Goal: Information Seeking & Learning: Find contact information

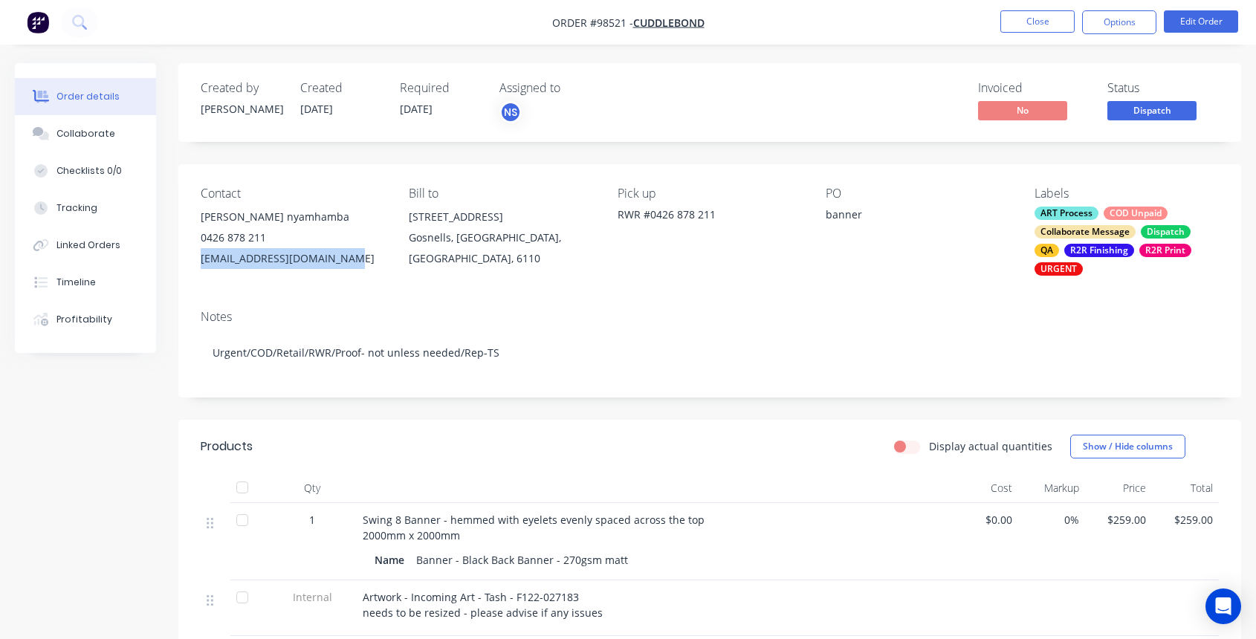
drag, startPoint x: 355, startPoint y: 259, endPoint x: 188, endPoint y: 257, distance: 166.6
click at [187, 258] on div "Contact [PERSON_NAME] 0426 878 211 [EMAIL_ADDRESS][DOMAIN_NAME] Bill to [STREET…" at bounding box center [709, 231] width 1063 height 134
copy div "[EMAIL_ADDRESS][DOMAIN_NAME]"
click at [83, 130] on div "Collaborate" at bounding box center [86, 133] width 59 height 13
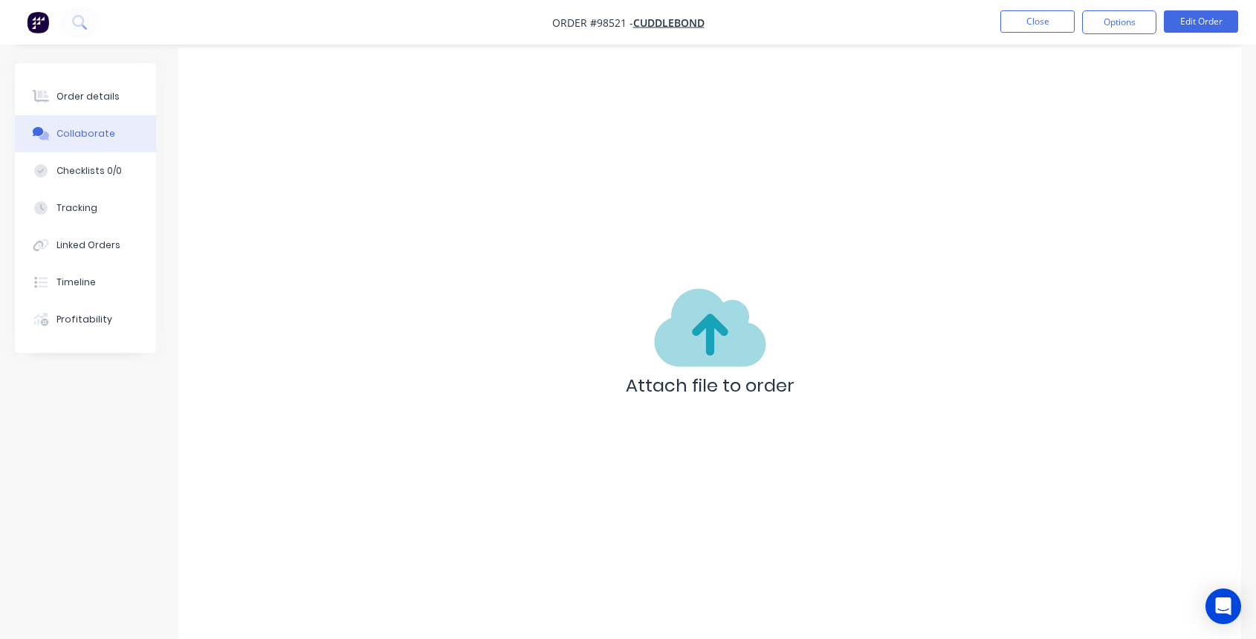
scroll to position [22, 0]
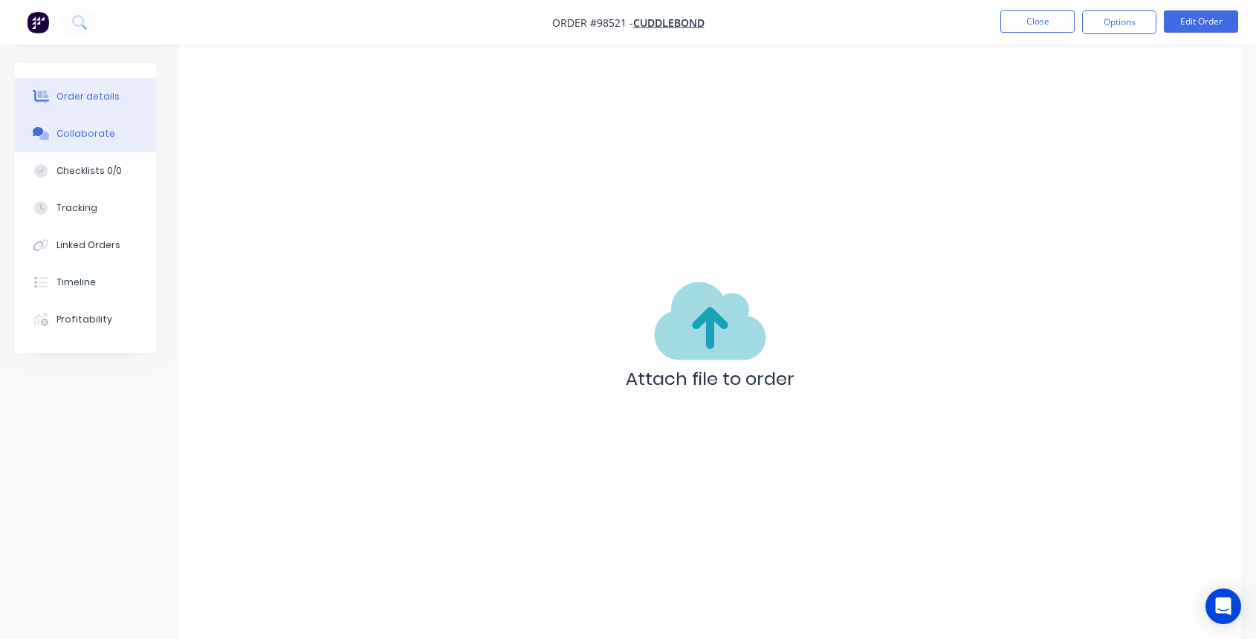
click at [90, 85] on button "Order details" at bounding box center [85, 96] width 141 height 37
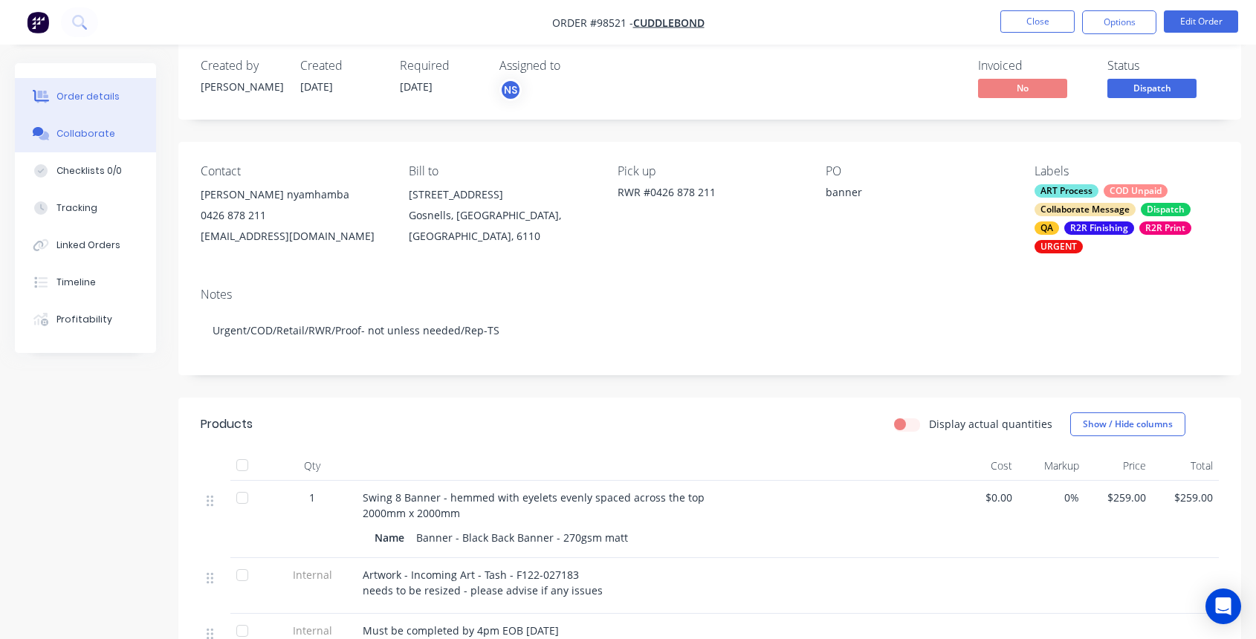
click at [102, 129] on div "Collaborate" at bounding box center [86, 133] width 59 height 13
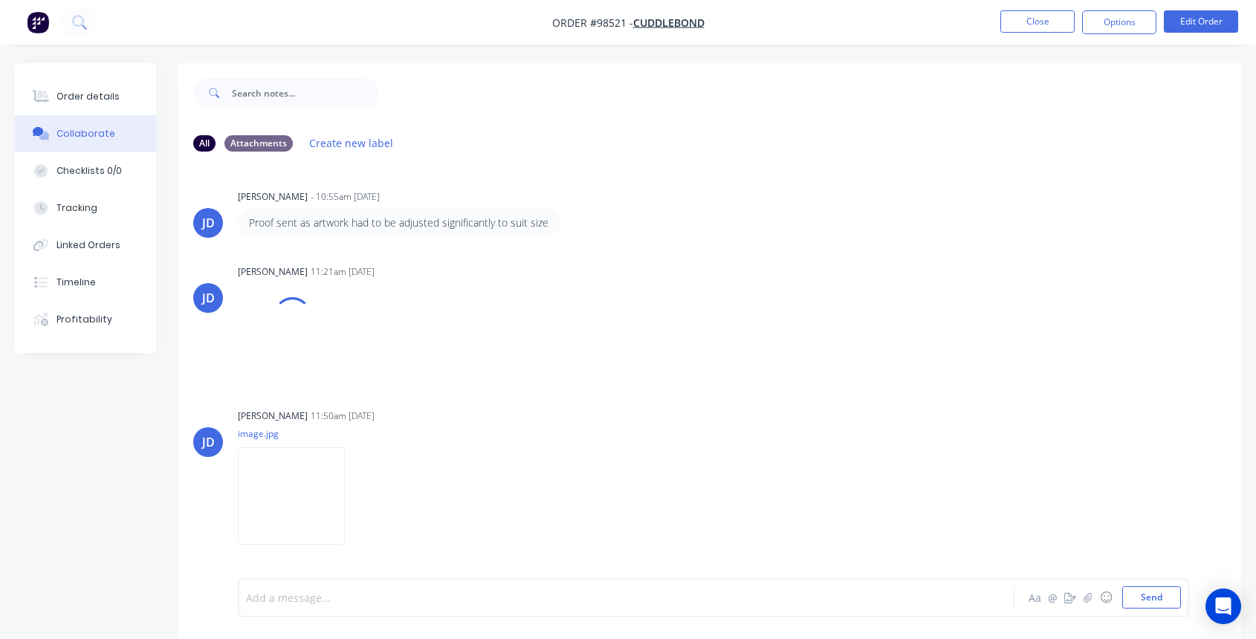
click at [382, 598] on div at bounding box center [597, 598] width 701 height 16
click at [1021, 18] on button "Close" at bounding box center [1038, 21] width 74 height 22
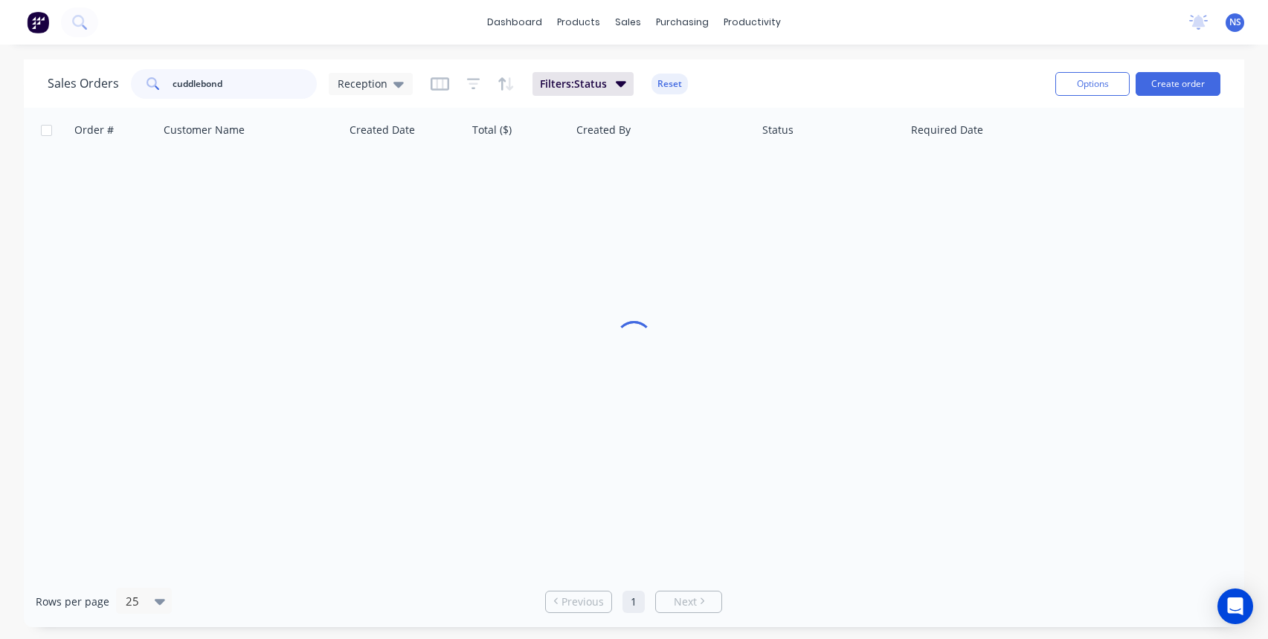
click at [250, 81] on input "cuddlebond" at bounding box center [244, 84] width 145 height 30
drag, startPoint x: 249, startPoint y: 81, endPoint x: 141, endPoint y: 65, distance: 108.9
click at [141, 65] on div "Sales Orders cuddlebond Reception Filters: Status Reset" at bounding box center [546, 83] width 996 height 36
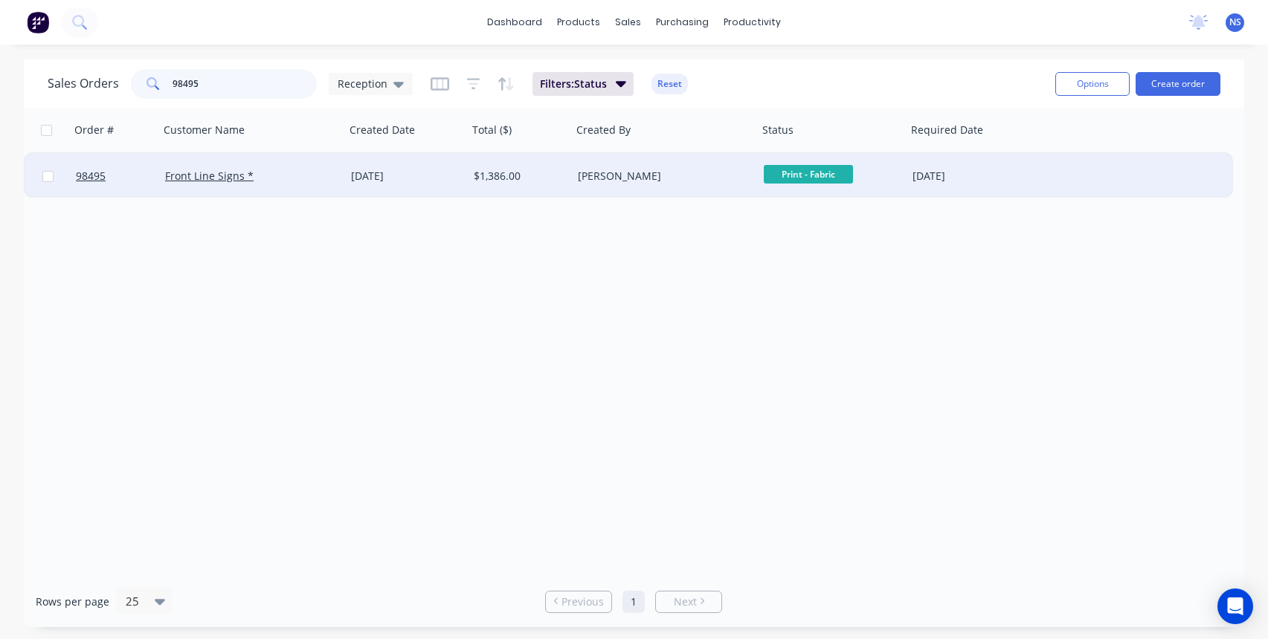
type input "98495"
click at [312, 182] on div "Front Line Signs *" at bounding box center [247, 176] width 165 height 15
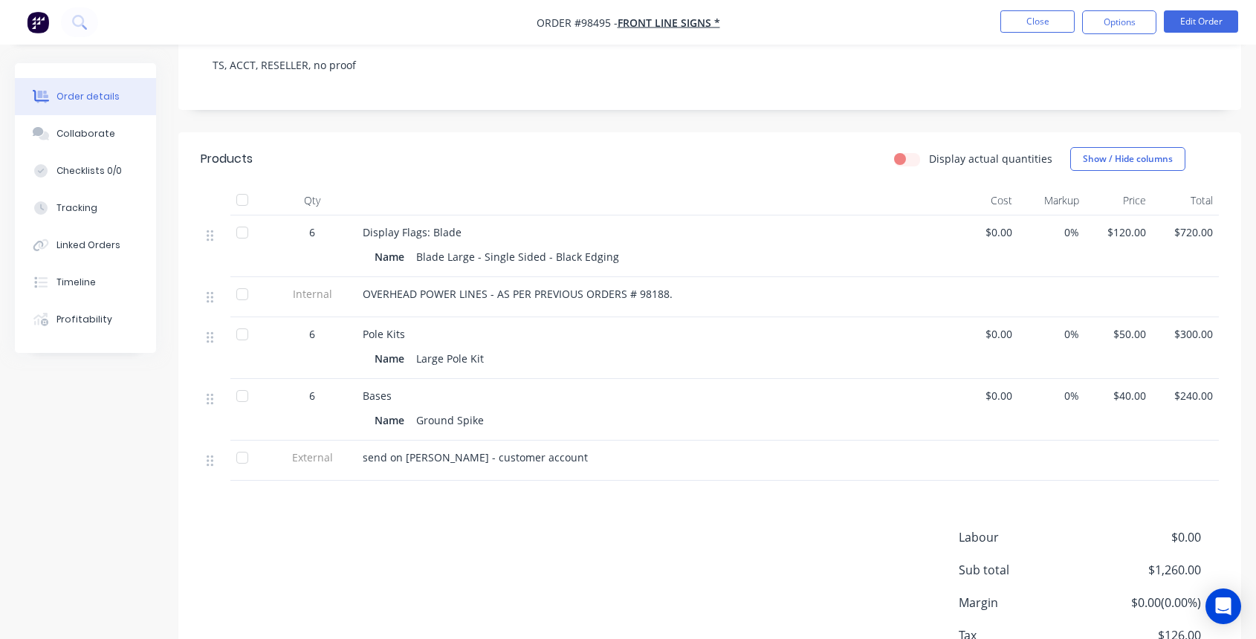
scroll to position [382, 0]
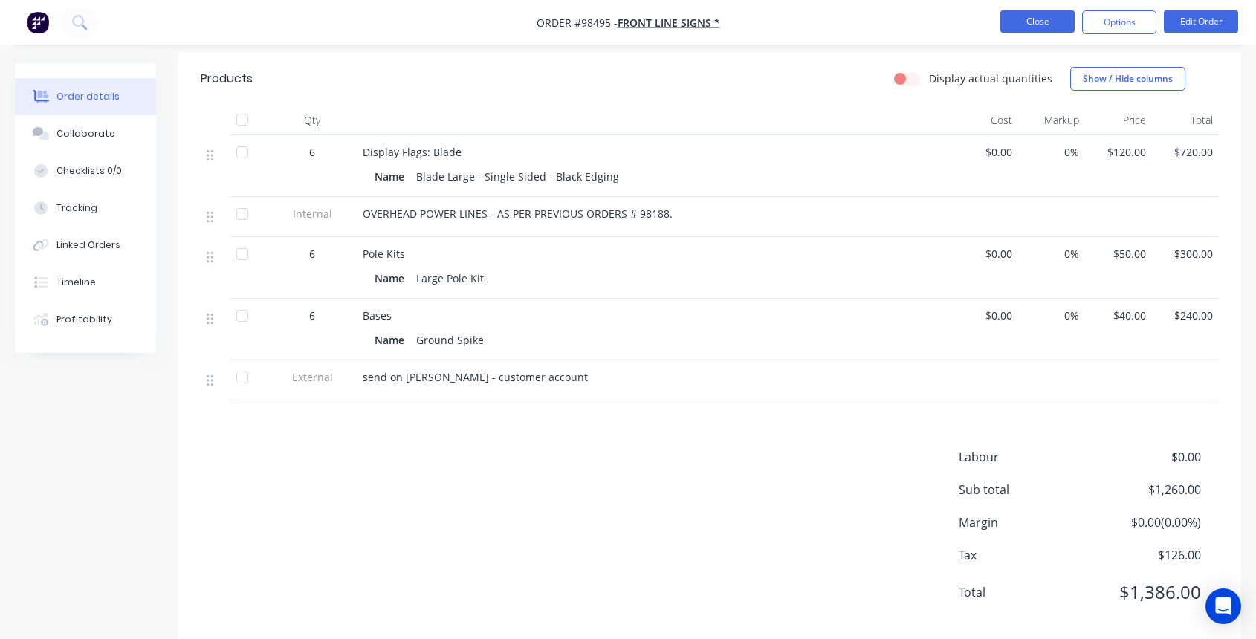
click at [1053, 20] on button "Close" at bounding box center [1038, 21] width 74 height 22
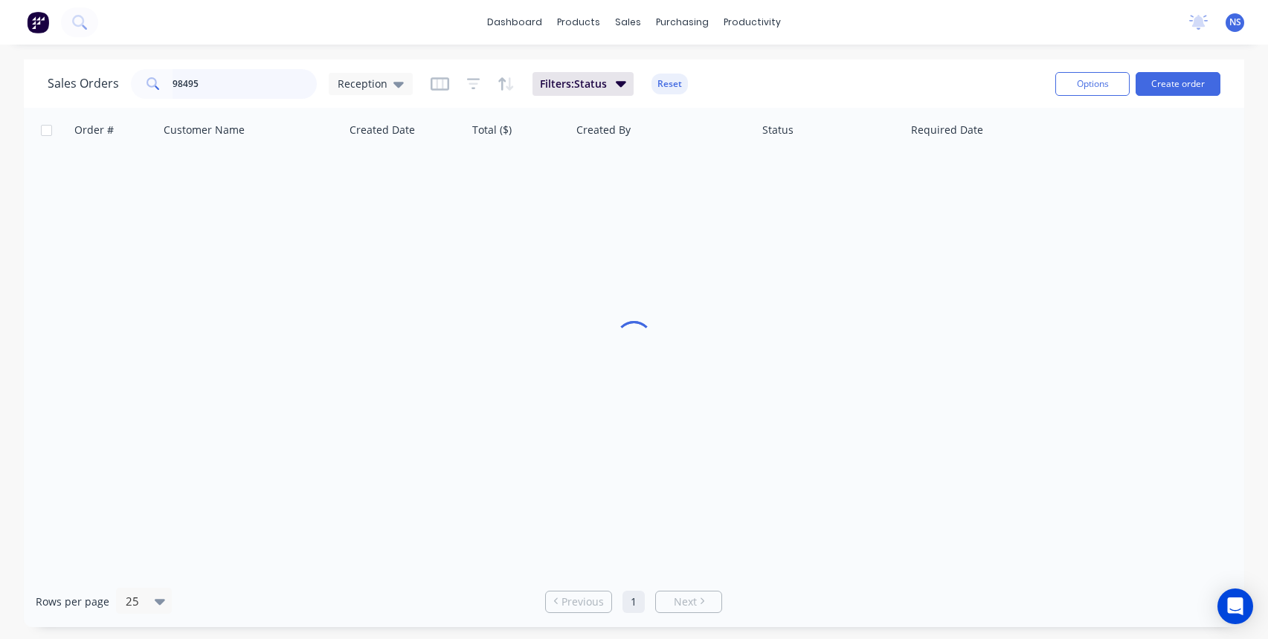
click at [242, 90] on input "98495" at bounding box center [244, 84] width 145 height 30
drag, startPoint x: 245, startPoint y: 88, endPoint x: 129, endPoint y: 85, distance: 115.3
click at [131, 85] on div "98495" at bounding box center [224, 84] width 186 height 30
type input "[PERSON_NAME]"
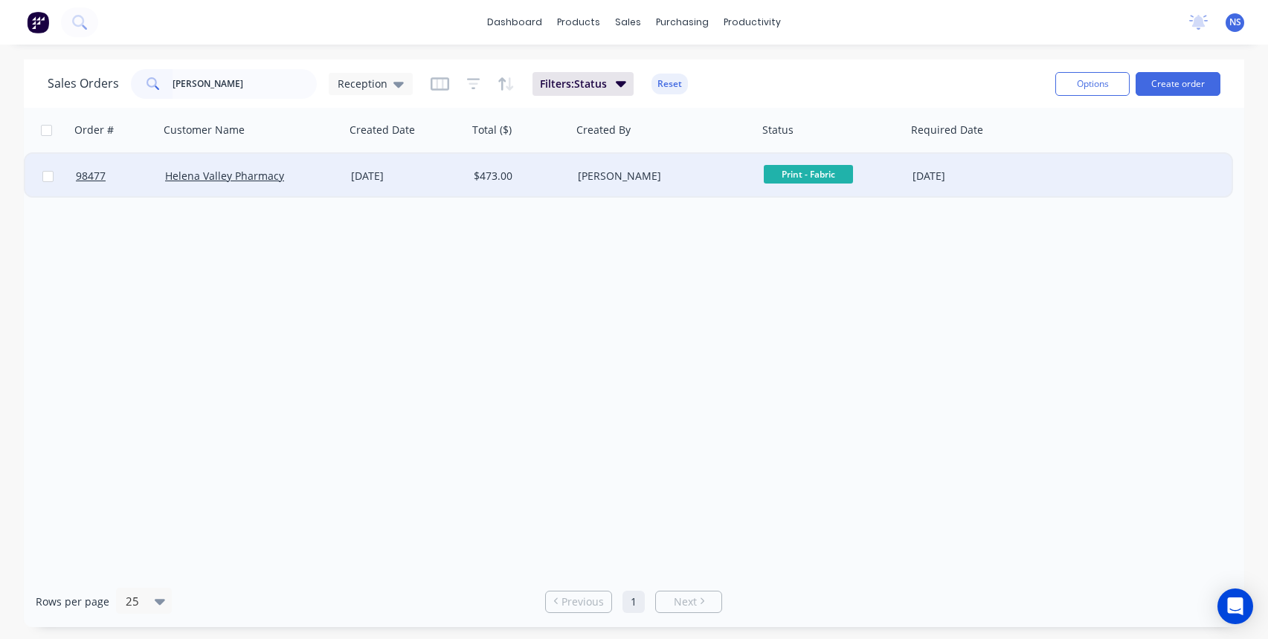
click at [315, 175] on div "Helena Valley Pharmacy" at bounding box center [247, 176] width 165 height 15
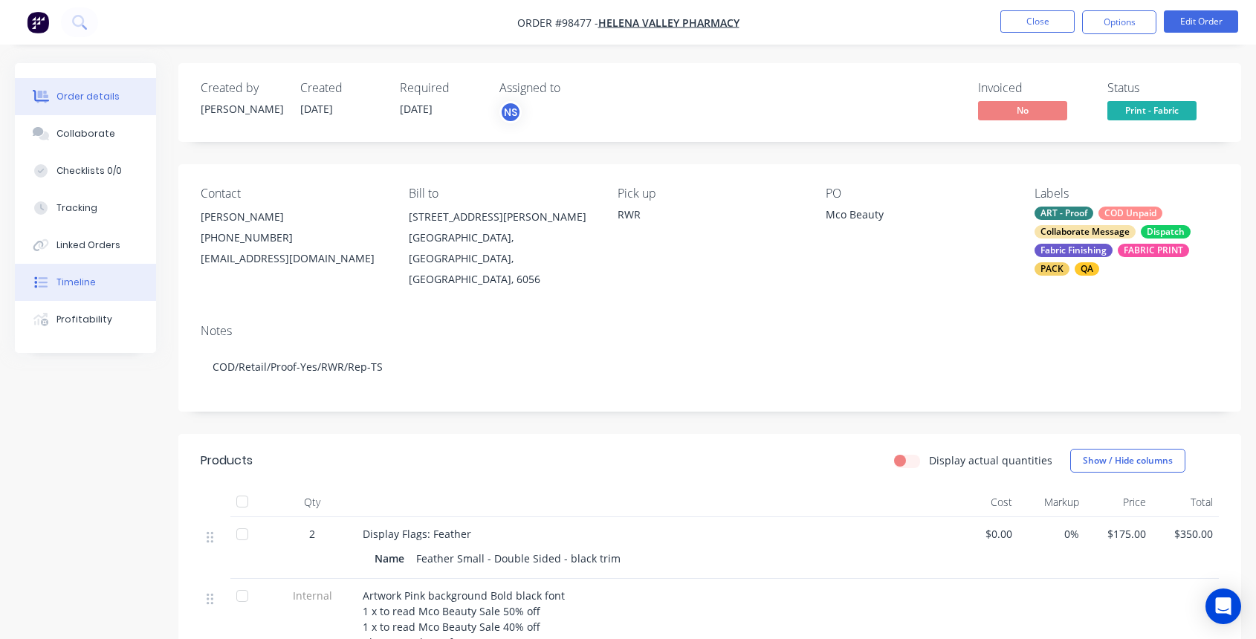
click at [89, 280] on div "Timeline" at bounding box center [76, 282] width 39 height 13
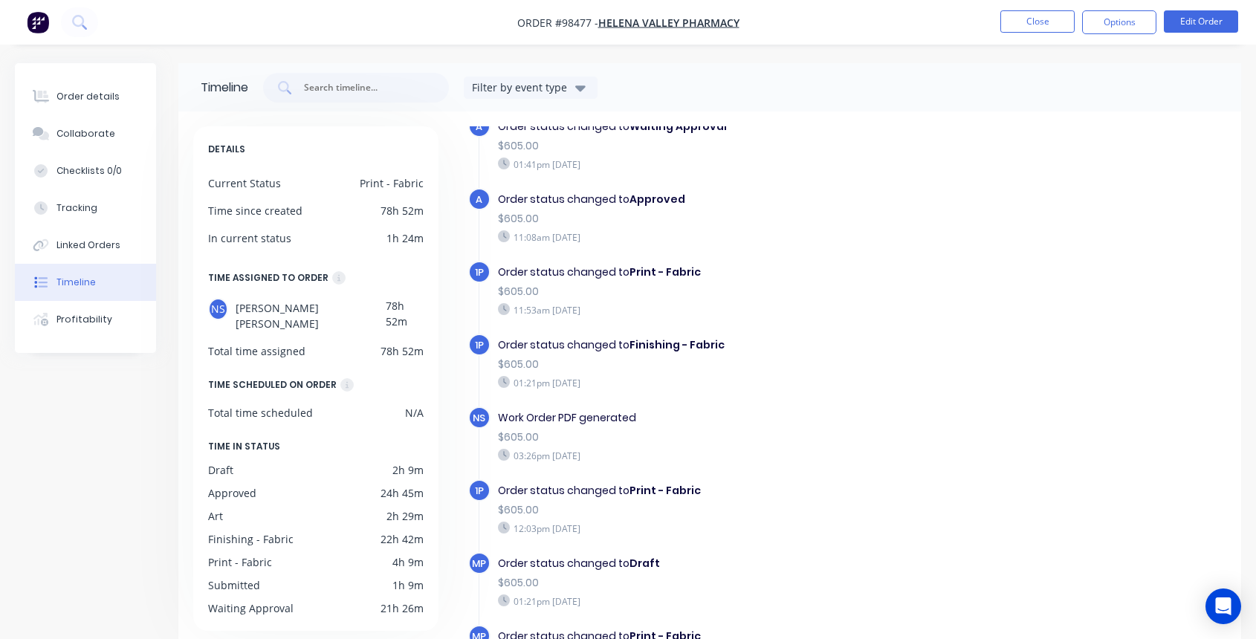
scroll to position [445, 0]
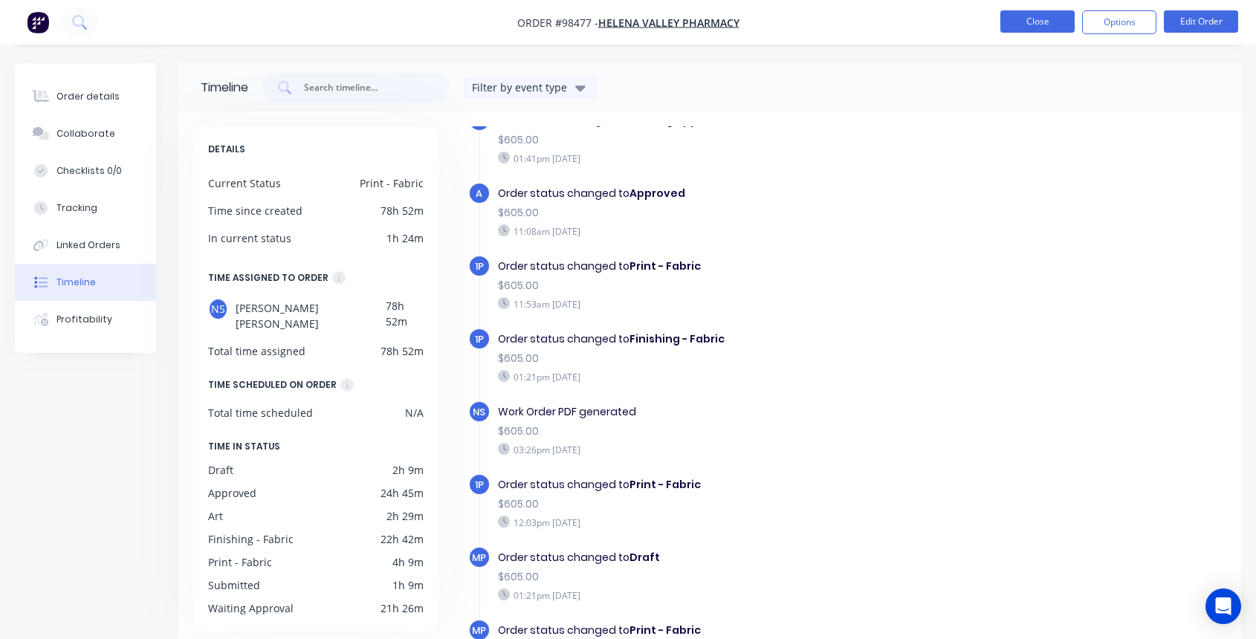
click at [1045, 21] on button "Close" at bounding box center [1038, 21] width 74 height 22
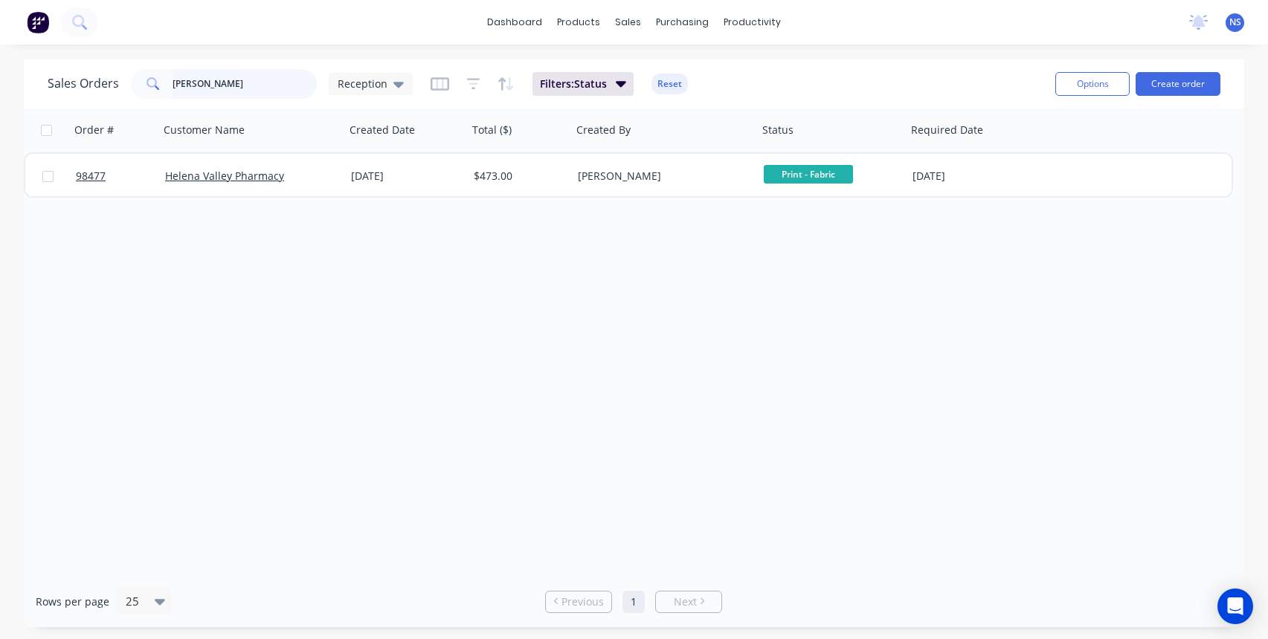
click at [236, 83] on input "[PERSON_NAME]" at bounding box center [244, 84] width 145 height 30
drag, startPoint x: 228, startPoint y: 81, endPoint x: 74, endPoint y: 70, distance: 153.6
click at [75, 70] on div "Sales Orders [PERSON_NAME] Reception" at bounding box center [230, 84] width 365 height 30
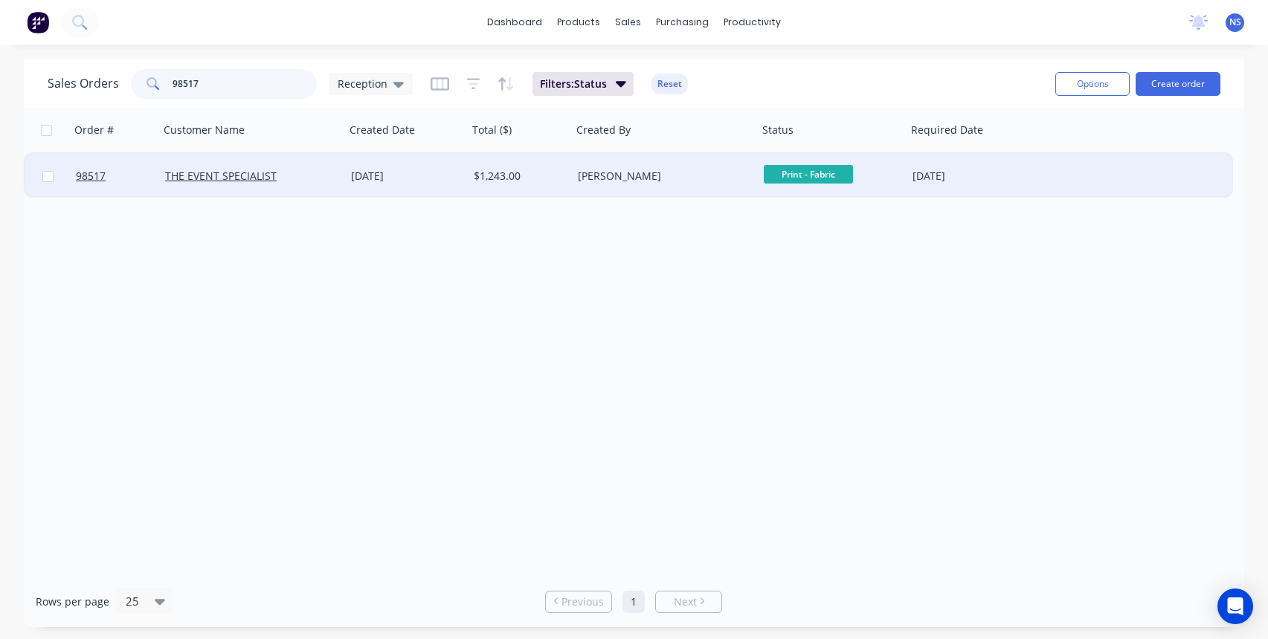
type input "98517"
click at [317, 185] on div "THE EVENT SPECIALIST" at bounding box center [252, 176] width 186 height 45
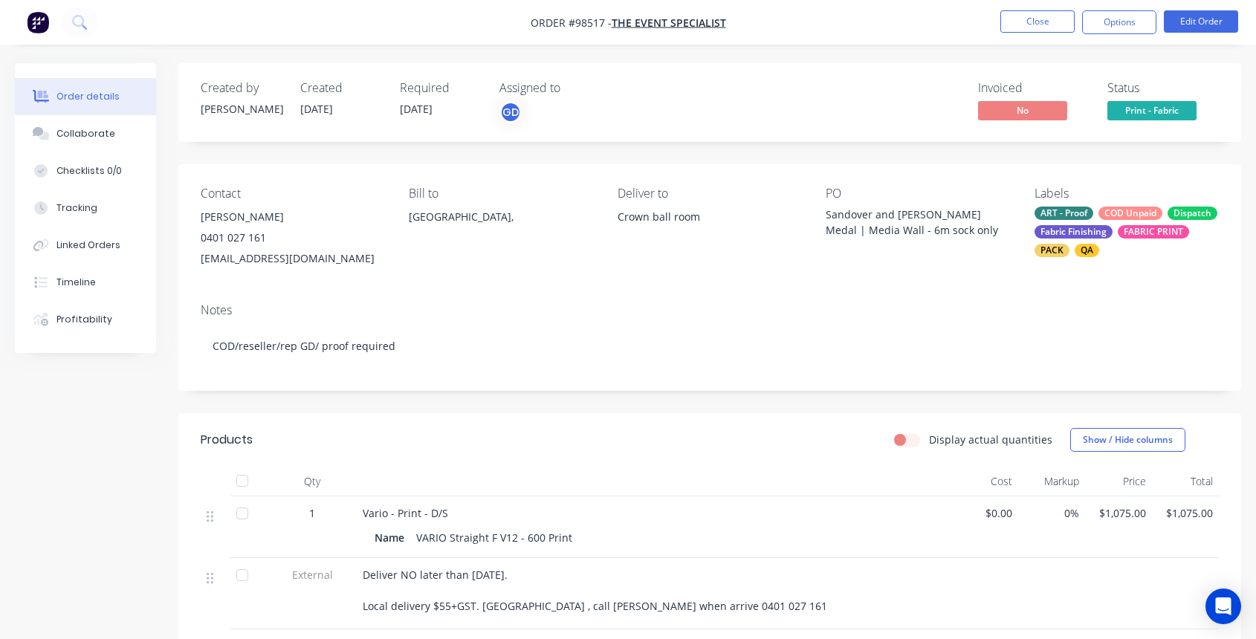
drag, startPoint x: 199, startPoint y: 257, endPoint x: 335, endPoint y: 257, distance: 136.1
click at [350, 256] on div "Contact [PERSON_NAME] 0401 027 161 [EMAIL_ADDRESS][DOMAIN_NAME] Bill to [GEOGRA…" at bounding box center [709, 227] width 1063 height 127
copy div "[EMAIL_ADDRESS][DOMAIN_NAME]"
click at [1033, 25] on button "Close" at bounding box center [1038, 21] width 74 height 22
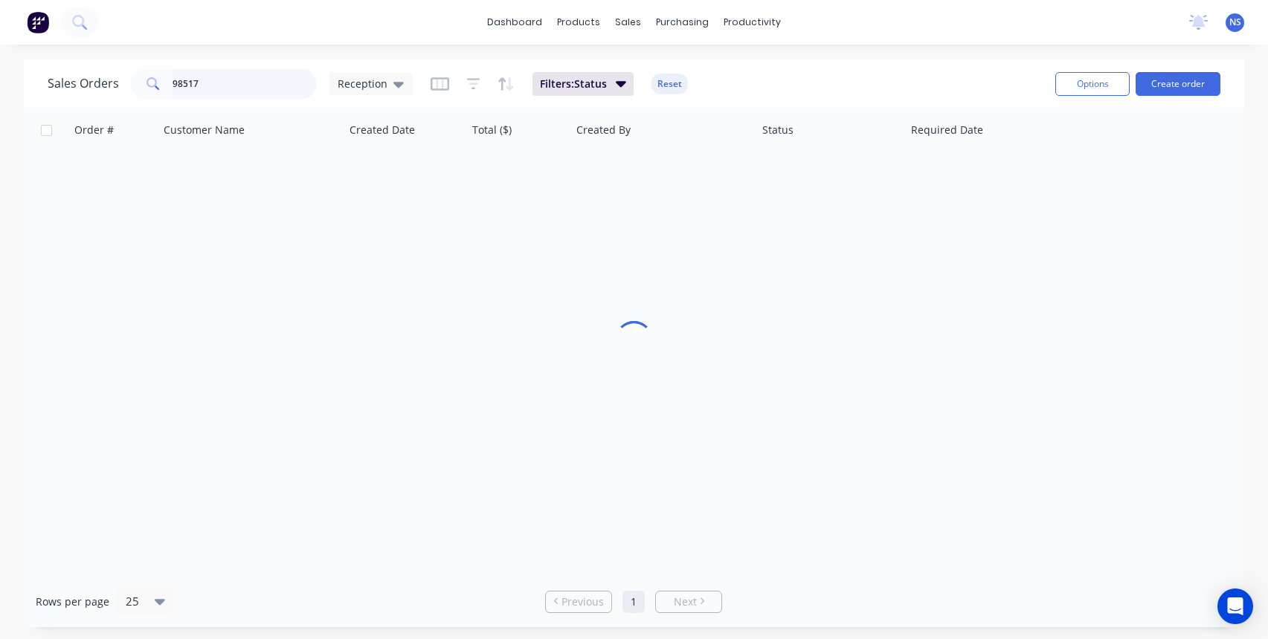
click at [241, 92] on input "98517" at bounding box center [244, 84] width 145 height 30
click at [234, 89] on input "98517" at bounding box center [244, 84] width 145 height 30
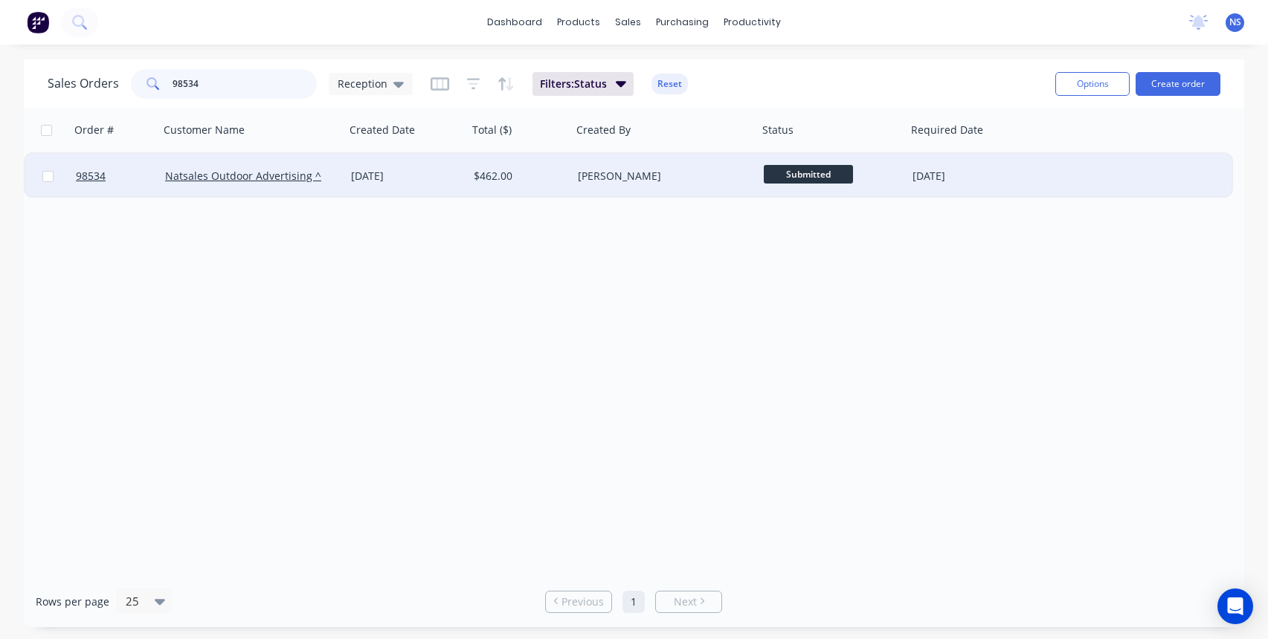
type input "98534"
click at [695, 192] on div "[PERSON_NAME]" at bounding box center [665, 176] width 186 height 45
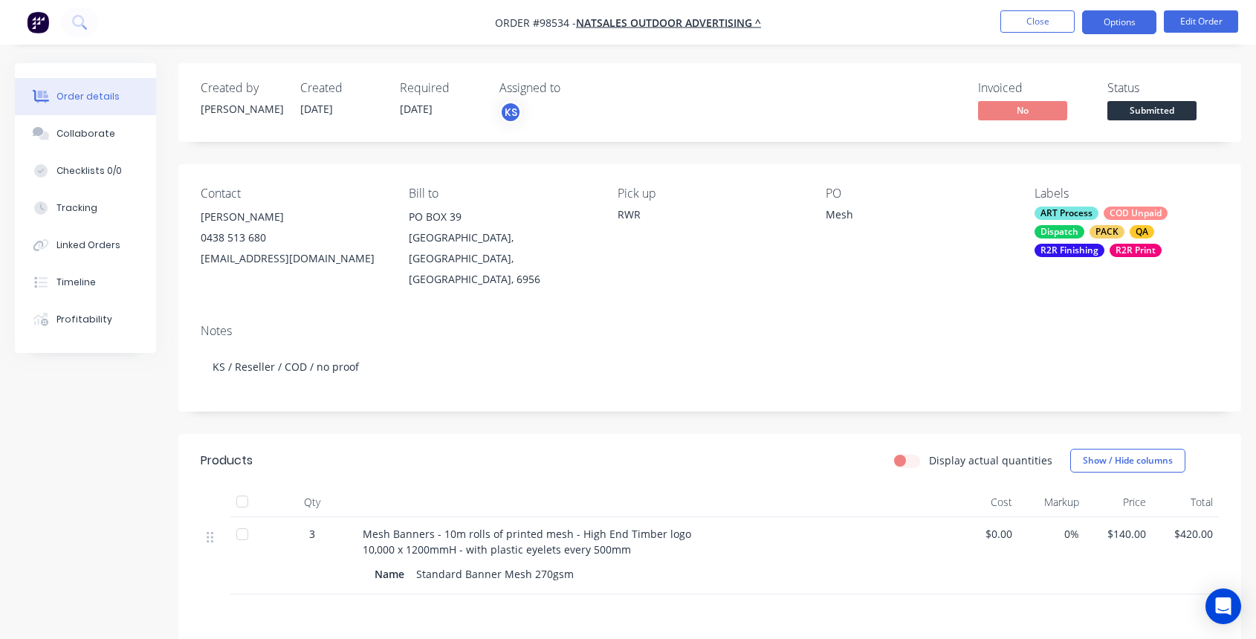
click at [1101, 23] on button "Options" at bounding box center [1120, 22] width 74 height 24
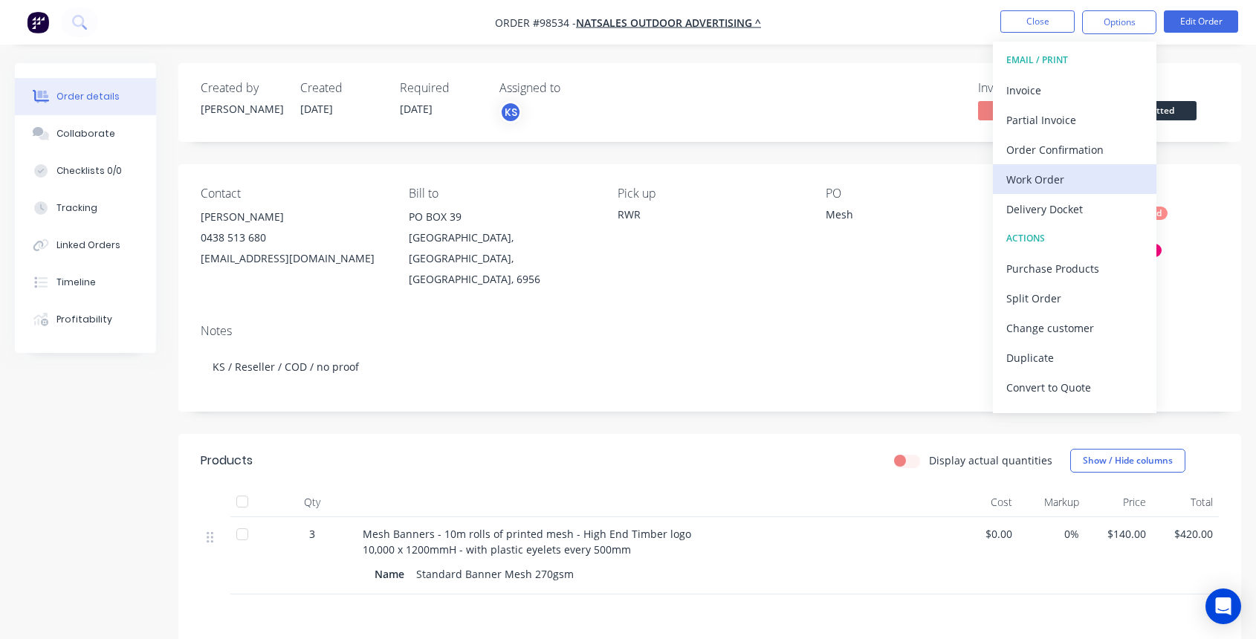
click at [1067, 182] on div "Work Order" at bounding box center [1075, 180] width 137 height 22
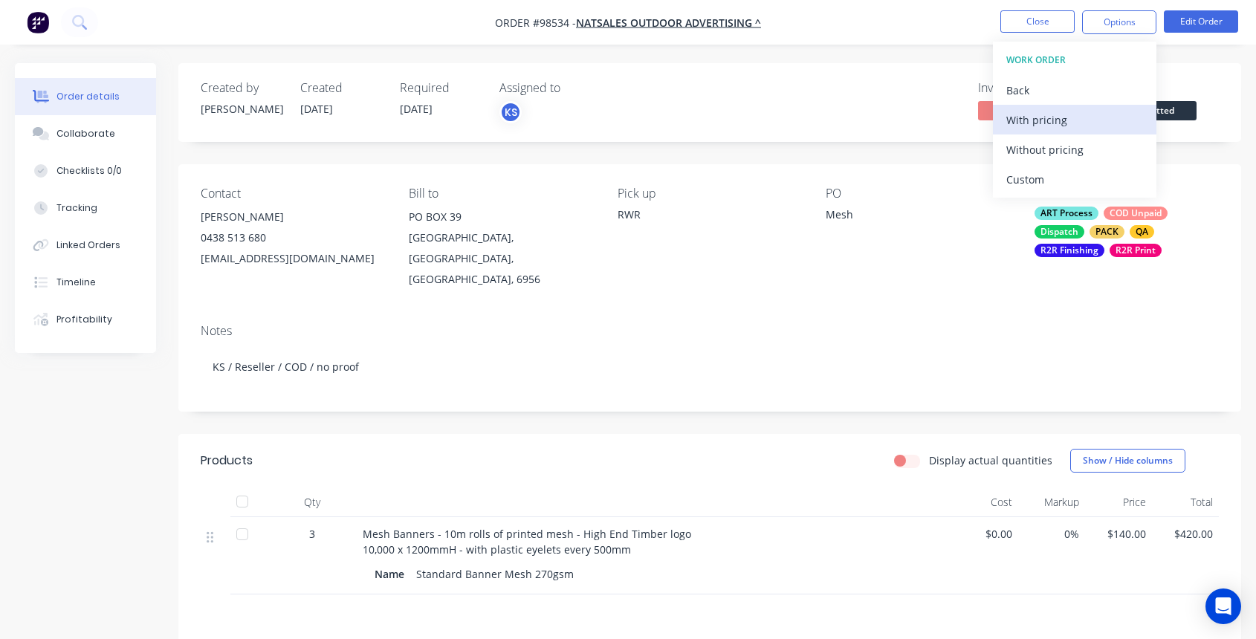
click at [1033, 123] on div "With pricing" at bounding box center [1075, 120] width 137 height 22
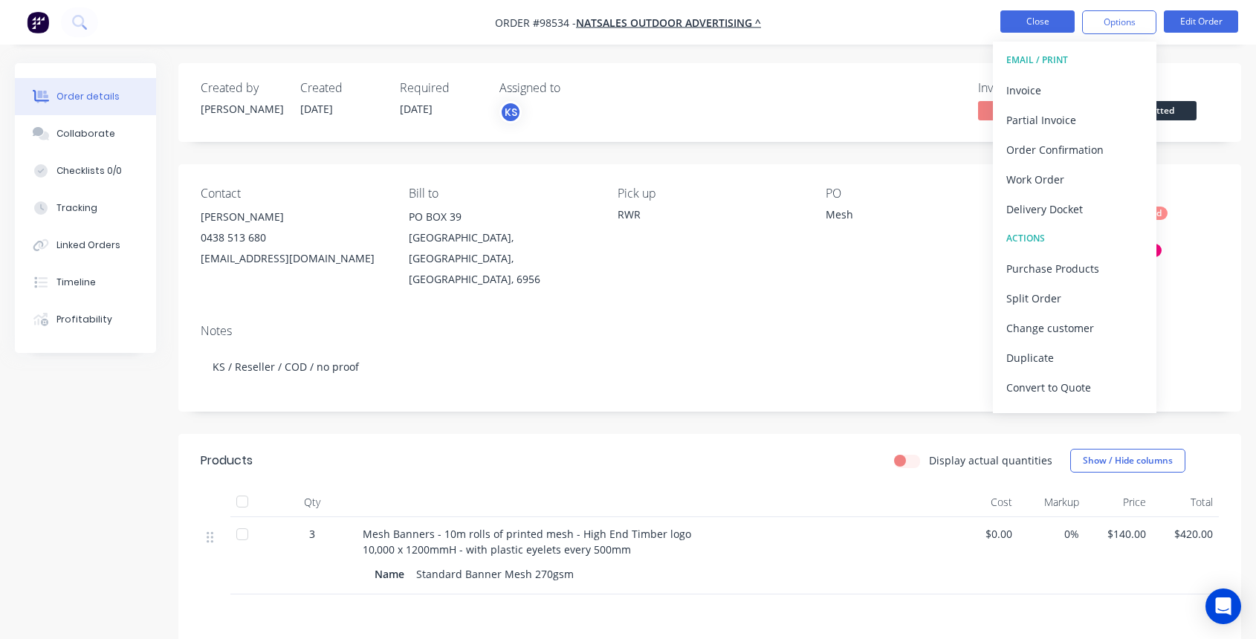
click at [1024, 21] on button "Close" at bounding box center [1038, 21] width 74 height 22
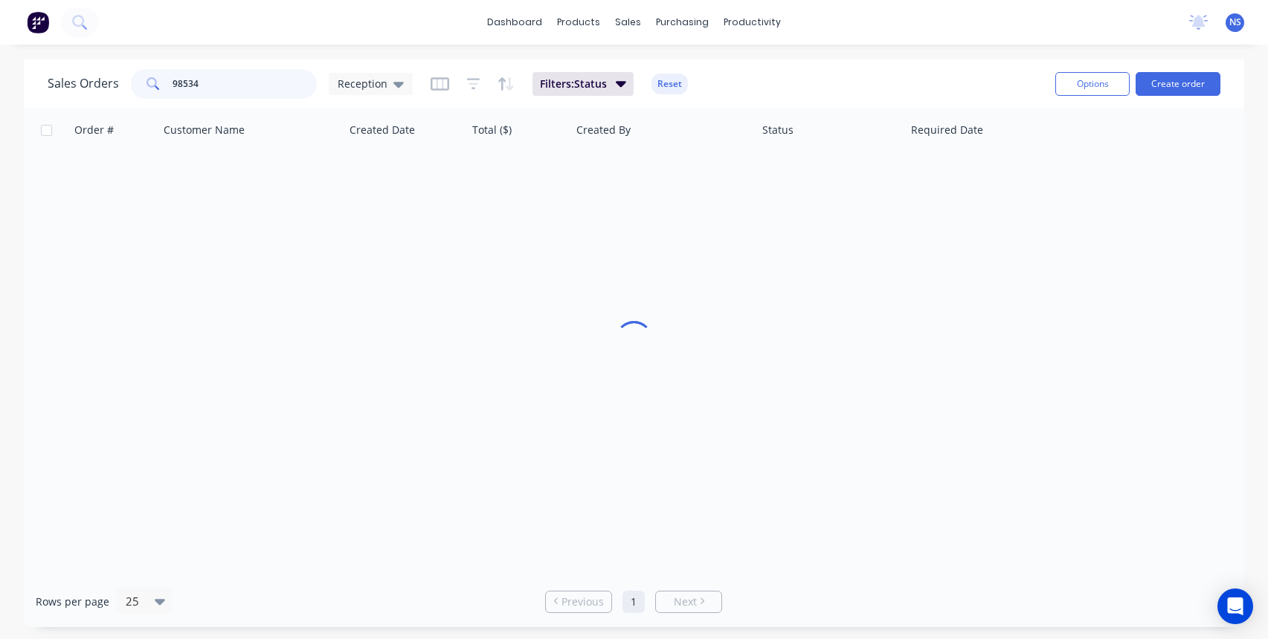
click at [233, 88] on input "98534" at bounding box center [244, 84] width 145 height 30
drag, startPoint x: 233, startPoint y: 87, endPoint x: 126, endPoint y: 59, distance: 110.7
click at [127, 59] on div "Sales Orders 98534 Reception Filters: Status Reset Options Create order" at bounding box center [634, 83] width 1220 height 48
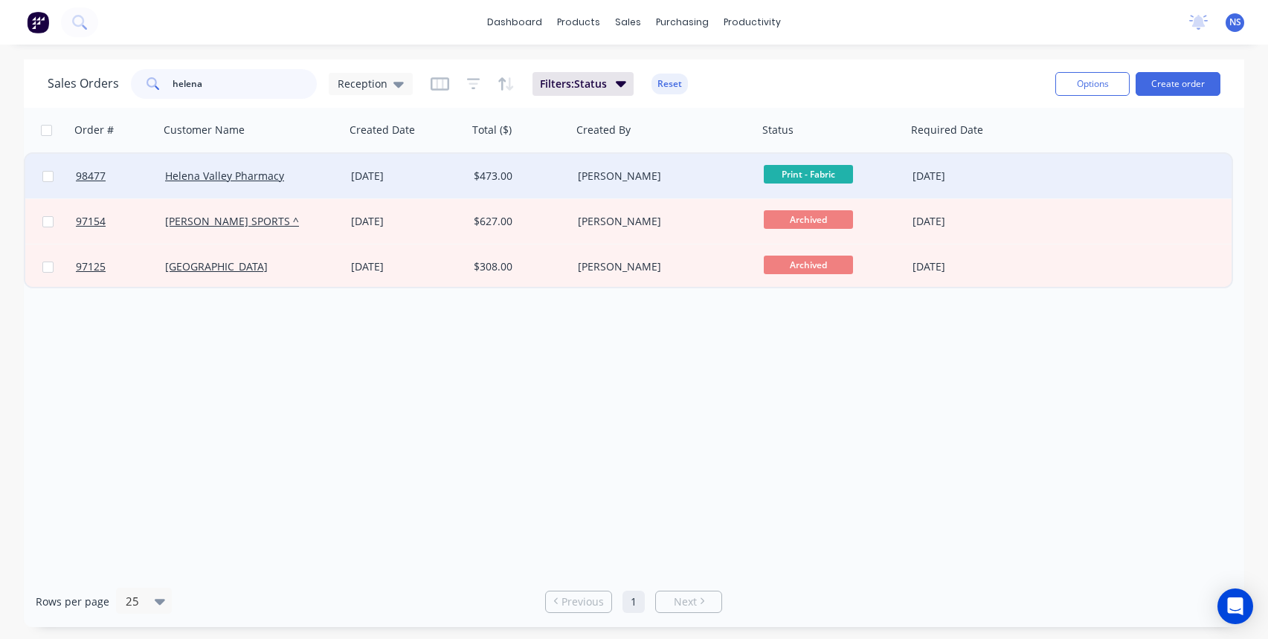
type input "helena"
click at [323, 171] on div "Helena Valley Pharmacy" at bounding box center [247, 176] width 165 height 15
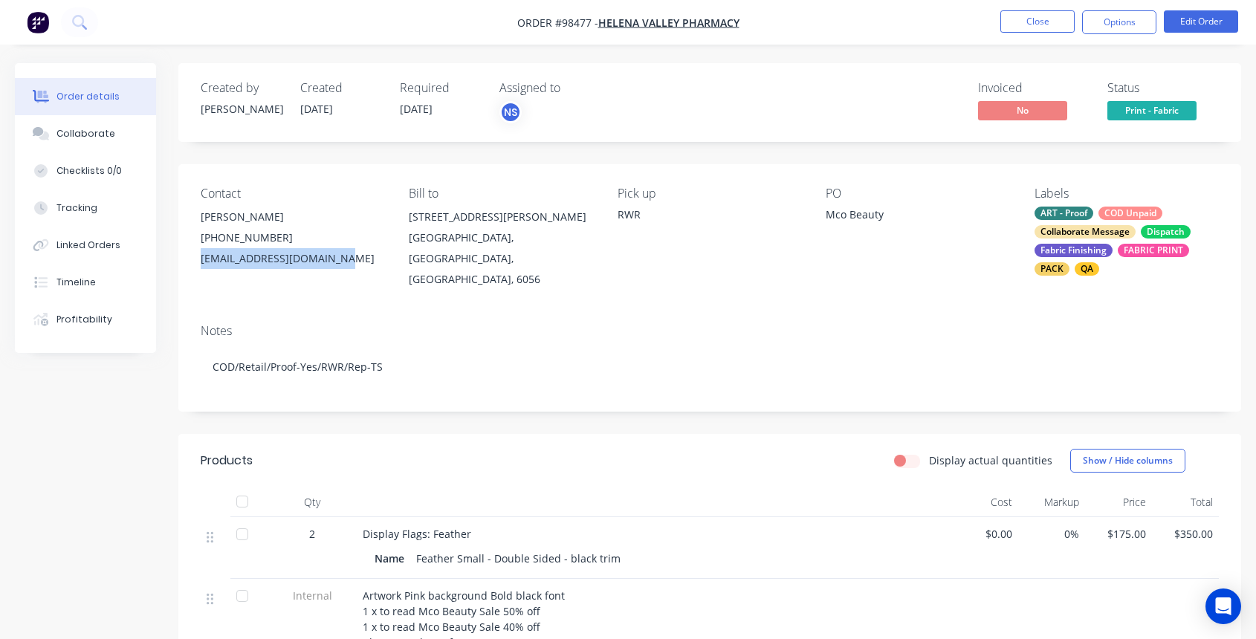
drag, startPoint x: 198, startPoint y: 253, endPoint x: 341, endPoint y: 254, distance: 142.7
click at [341, 254] on div "Contact [PERSON_NAME] [PHONE_NUMBER] [EMAIL_ADDRESS][DOMAIN_NAME] Bill to [STRE…" at bounding box center [709, 238] width 1063 height 148
copy div "[EMAIL_ADDRESS][DOMAIN_NAME]"
click at [1035, 24] on button "Close" at bounding box center [1038, 21] width 74 height 22
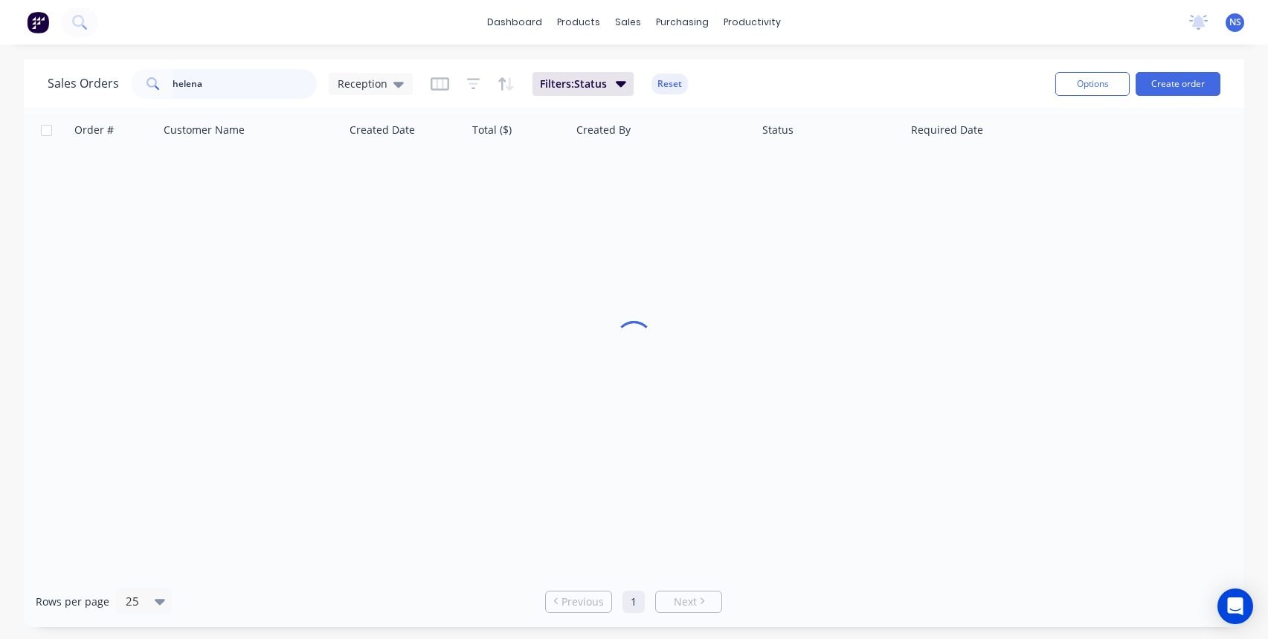
click at [251, 78] on input "helena" at bounding box center [244, 84] width 145 height 30
type input "h"
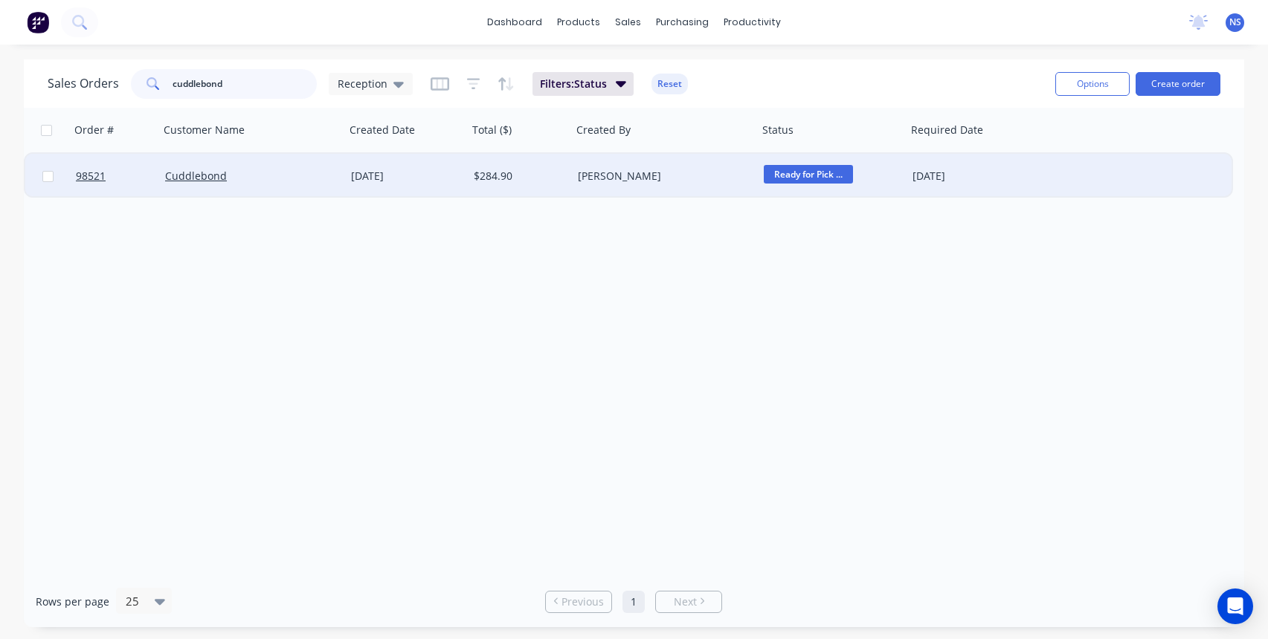
type input "cuddlebond"
click at [311, 178] on div "Cuddlebond" at bounding box center [247, 176] width 165 height 15
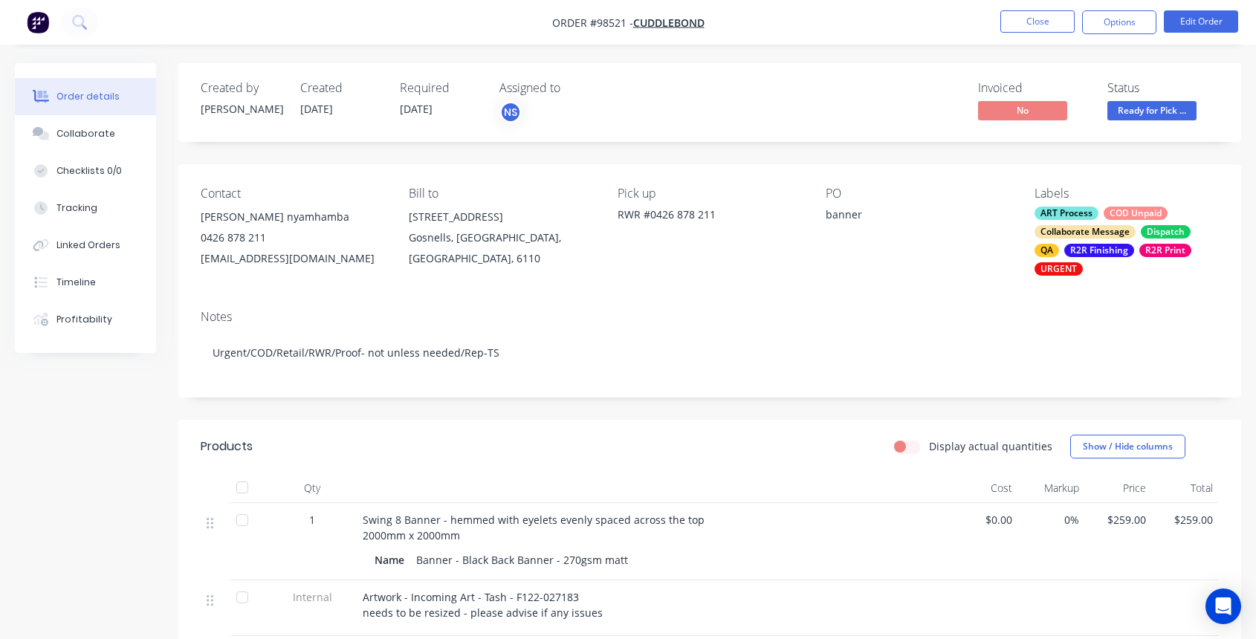
click at [1105, 218] on div "COD Unpaid" at bounding box center [1136, 213] width 64 height 13
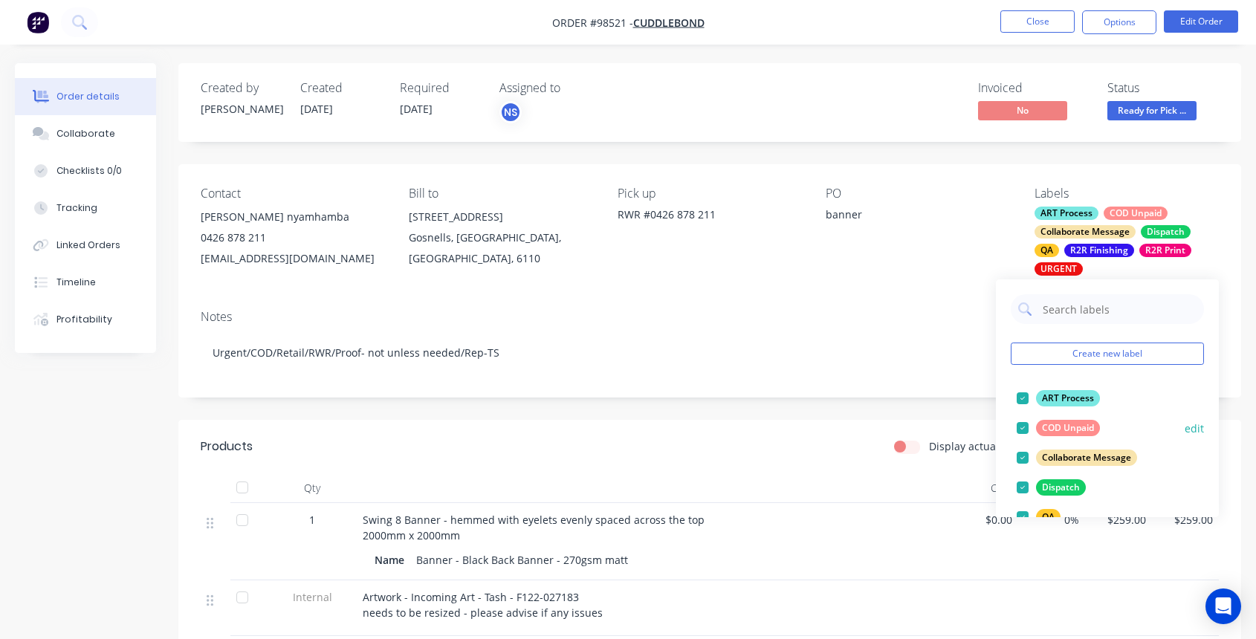
click at [1021, 429] on div at bounding box center [1023, 428] width 30 height 30
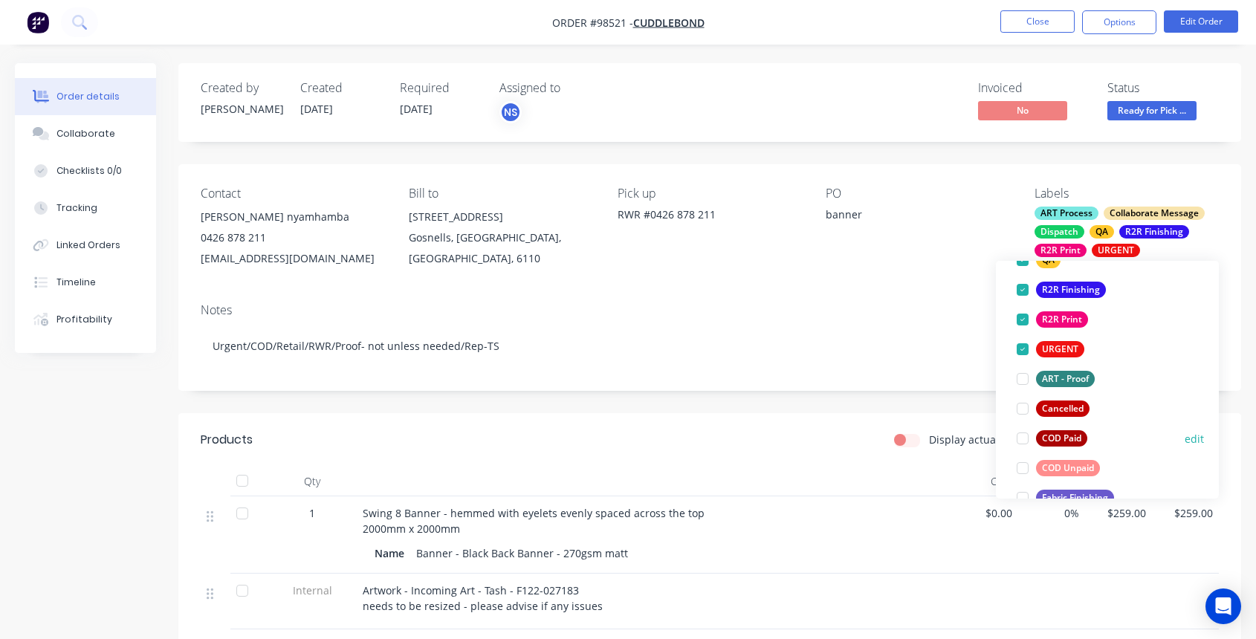
scroll to position [225, 0]
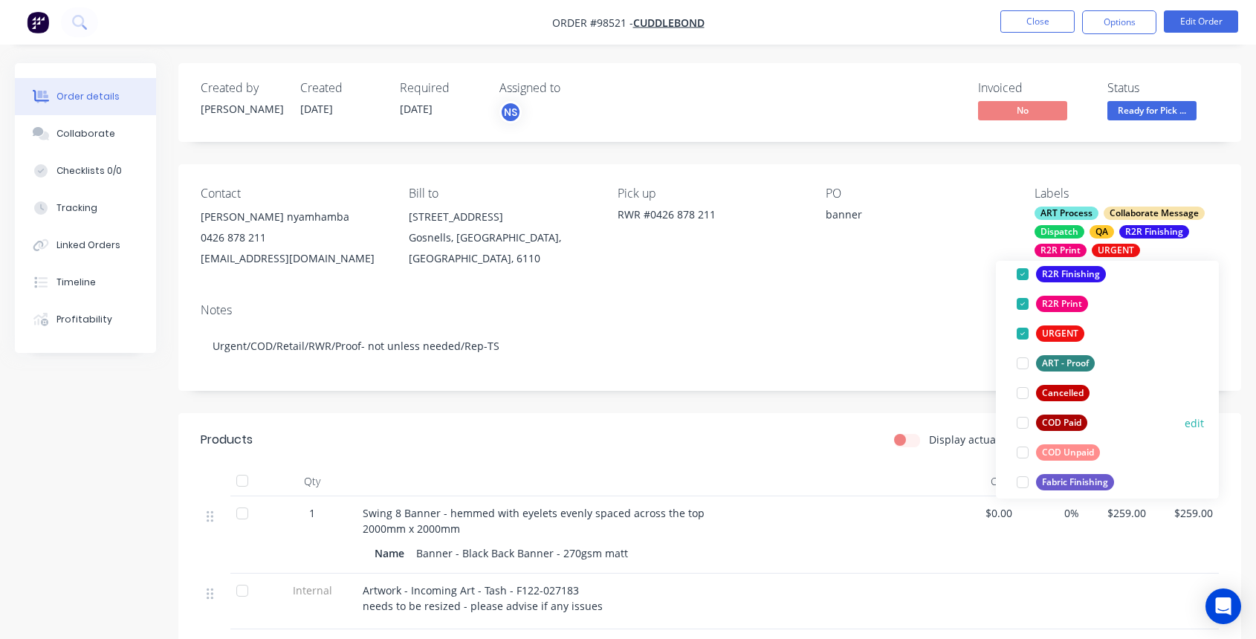
click at [1023, 422] on div at bounding box center [1023, 423] width 30 height 30
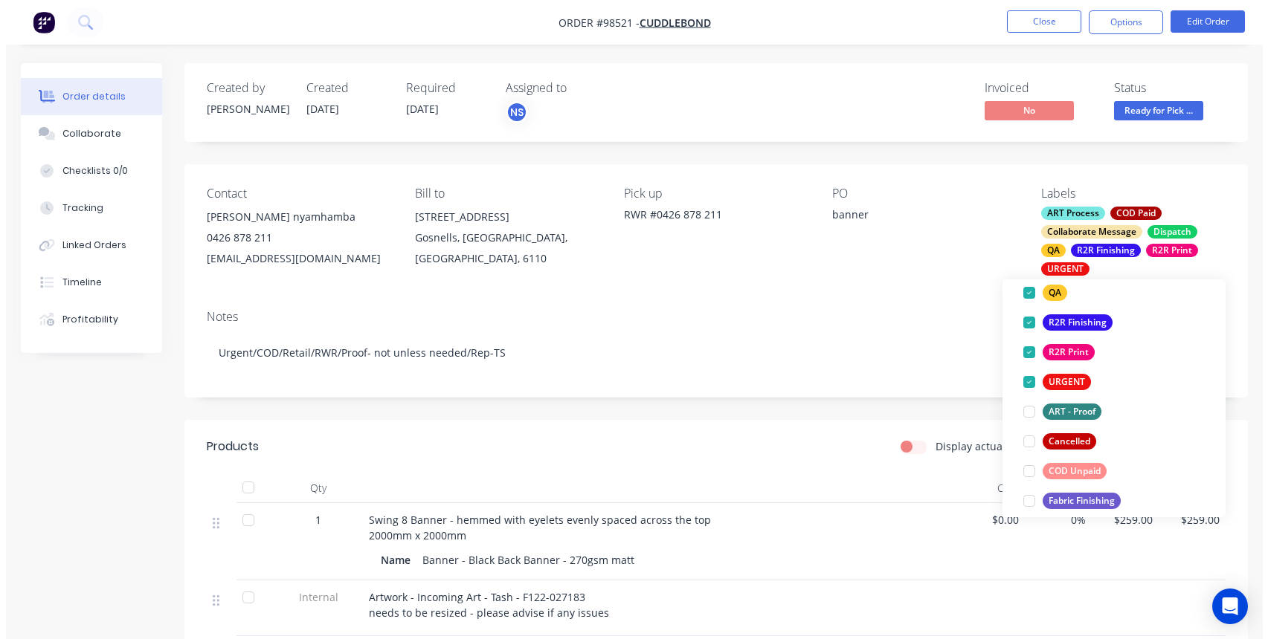
scroll to position [0, 0]
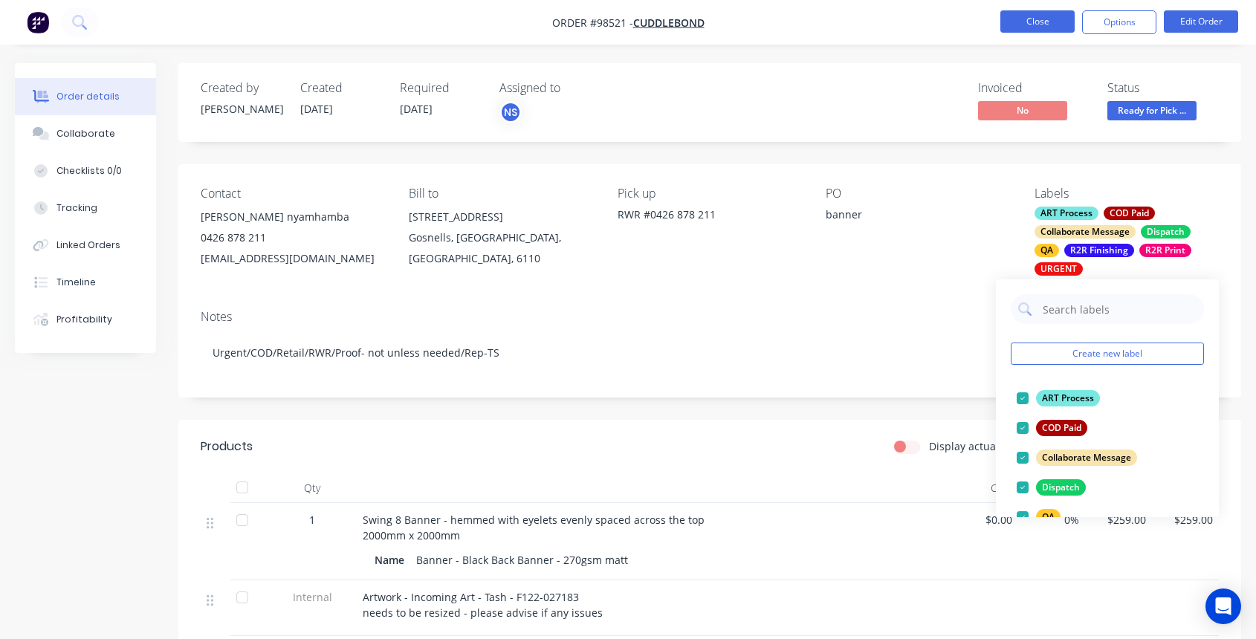
click at [1038, 16] on button "Close" at bounding box center [1038, 21] width 74 height 22
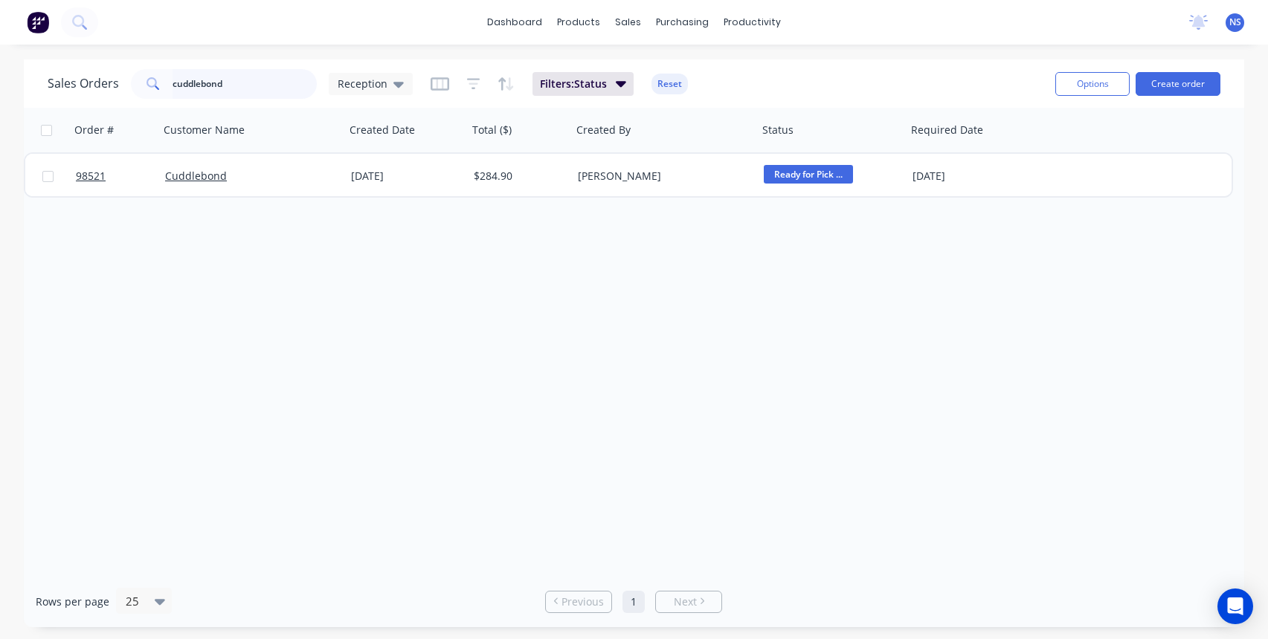
click at [251, 84] on input "cuddlebond" at bounding box center [244, 84] width 145 height 30
type input "c"
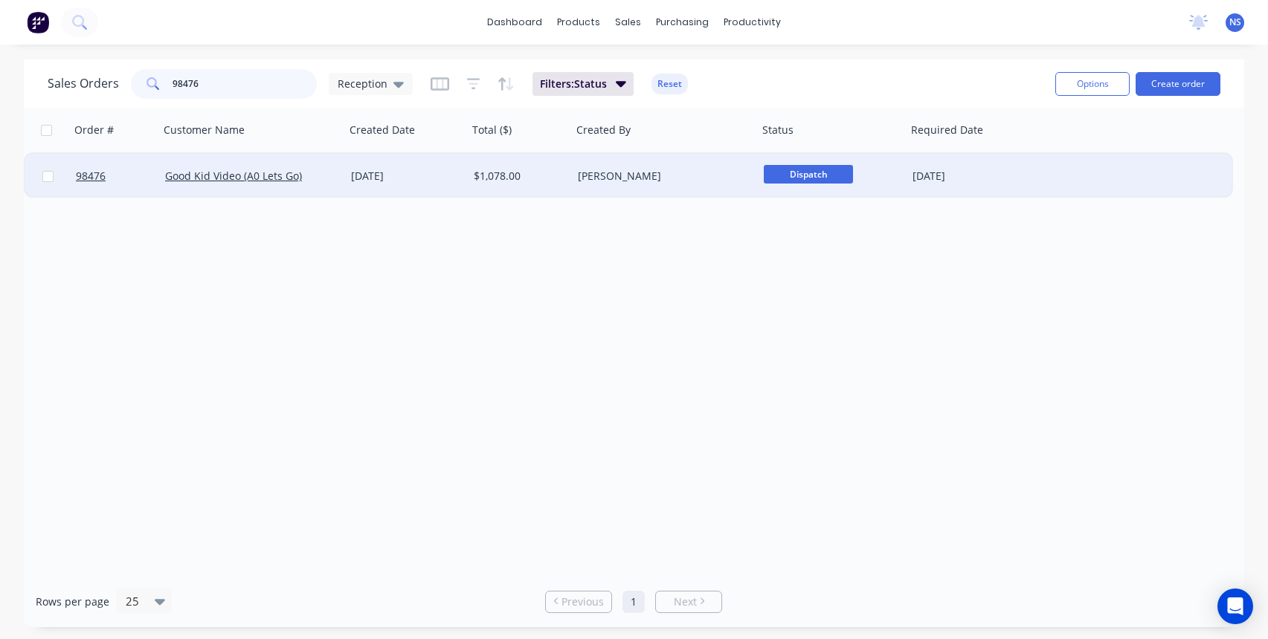
type input "98476"
click at [442, 177] on div "[DATE]" at bounding box center [406, 176] width 111 height 15
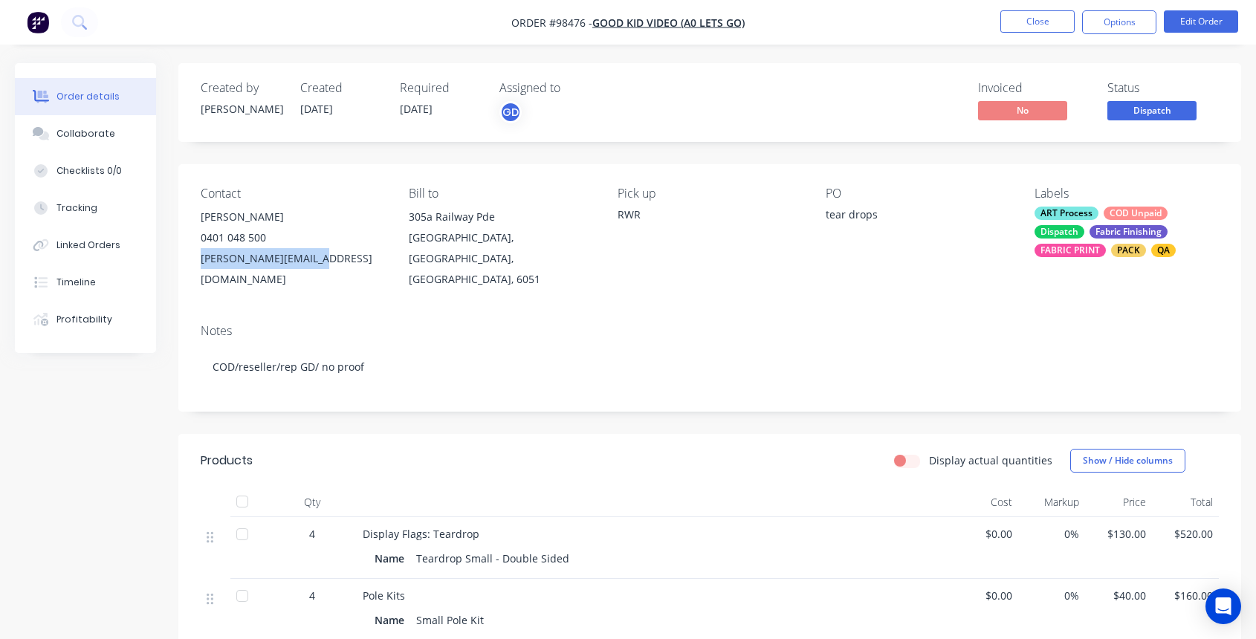
drag, startPoint x: 324, startPoint y: 259, endPoint x: 195, endPoint y: 262, distance: 129.4
click at [190, 263] on div "Contact [PERSON_NAME] [PHONE_NUMBER] [PERSON_NAME][EMAIL_ADDRESS][DOMAIN_NAME] …" at bounding box center [709, 238] width 1063 height 148
copy div "[PERSON_NAME][EMAIL_ADDRESS][DOMAIN_NAME]"
click at [83, 134] on div "Collaborate" at bounding box center [86, 133] width 59 height 13
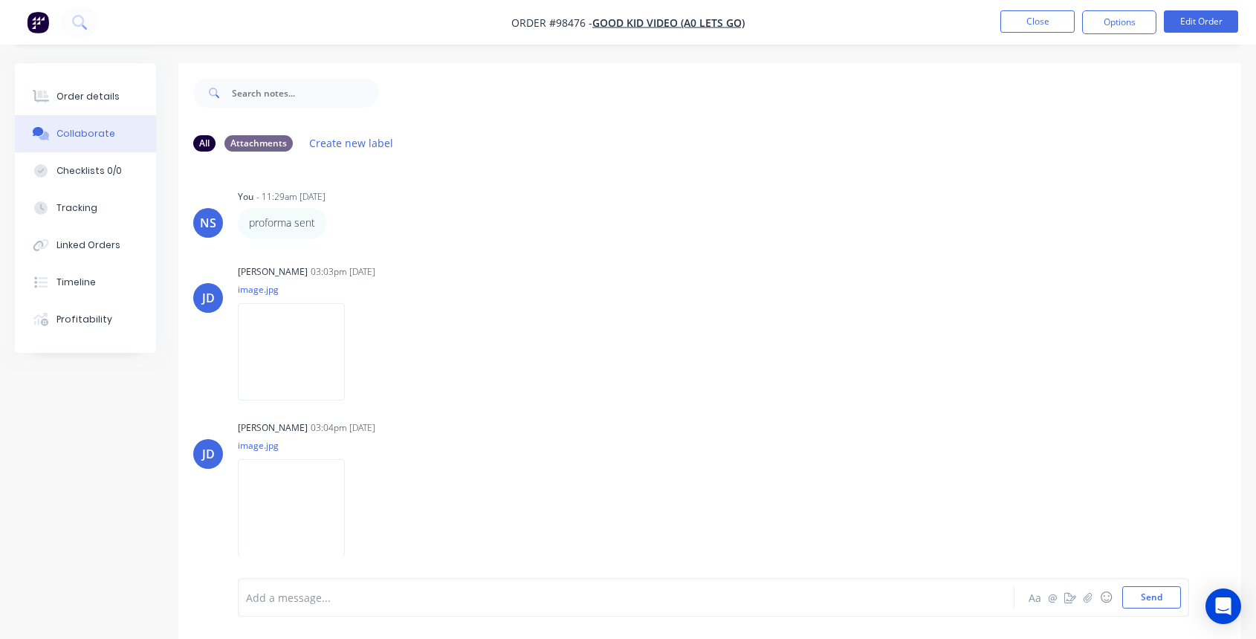
click at [468, 588] on div "Add a message..." at bounding box center [597, 598] width 702 height 22
click at [1038, 19] on button "Close" at bounding box center [1038, 21] width 74 height 22
